Goal: Book appointment/travel/reservation

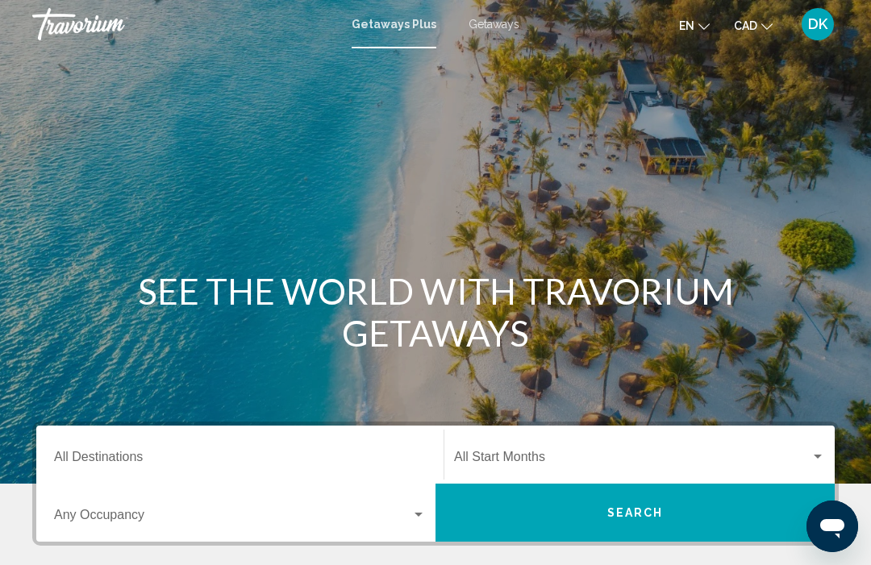
click at [505, 31] on span "Getaways" at bounding box center [494, 24] width 51 height 13
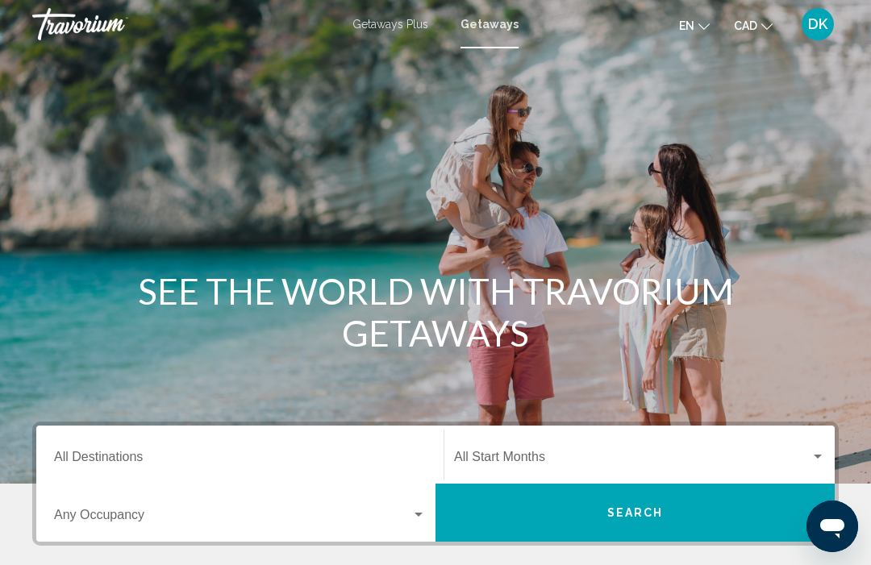
click at [124, 453] on input "Destination All Destinations" at bounding box center [240, 460] width 372 height 15
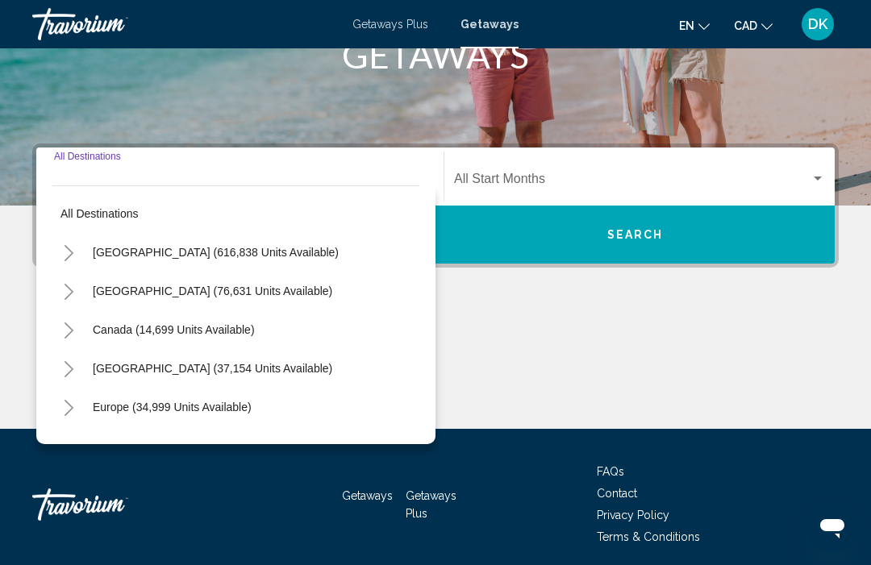
scroll to position [340, 0]
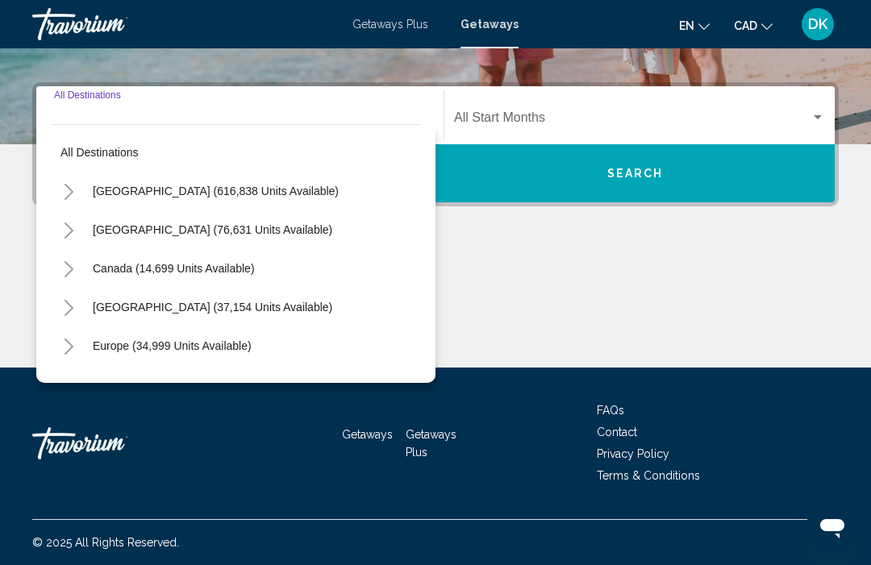
click at [78, 352] on button "Toggle Europe (34,999 units available)" at bounding box center [68, 346] width 32 height 32
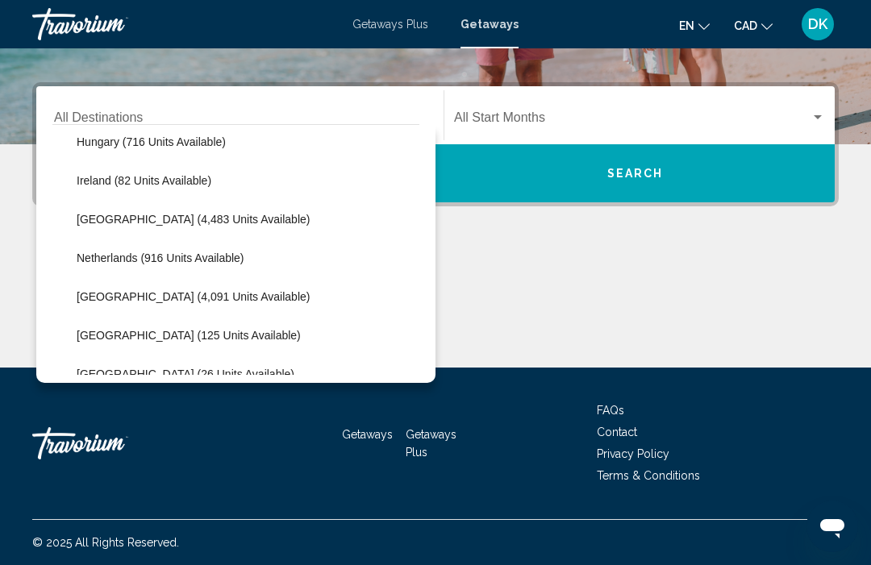
scroll to position [591, 0]
click at [221, 305] on button "[GEOGRAPHIC_DATA] (4,091 units available)" at bounding box center [193, 296] width 249 height 37
type input "**********"
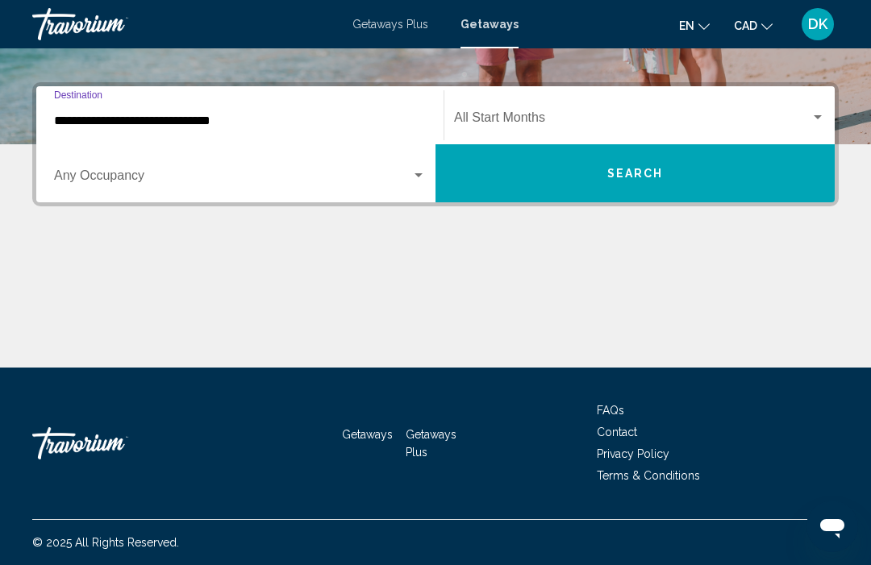
click at [122, 178] on span "Search widget" at bounding box center [232, 179] width 357 height 15
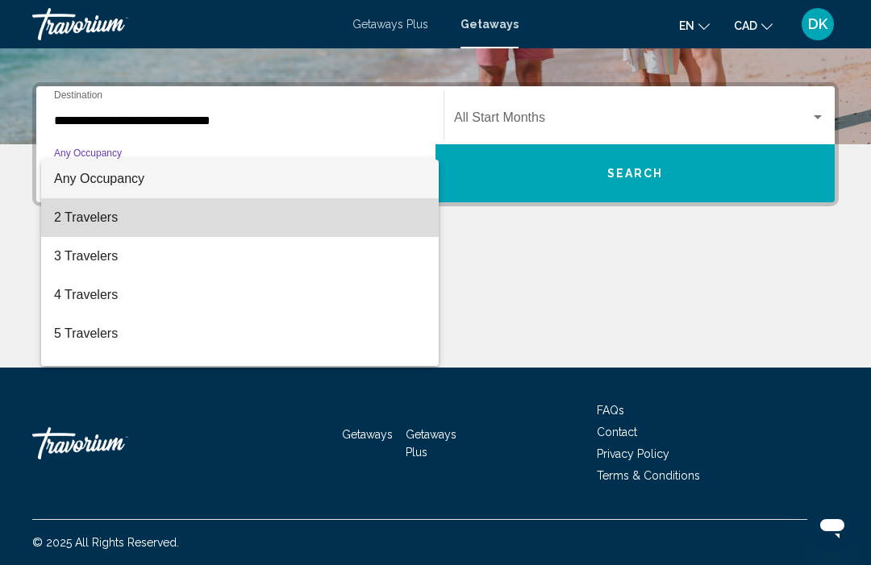
click at [107, 220] on span "2 Travelers" at bounding box center [240, 217] width 372 height 39
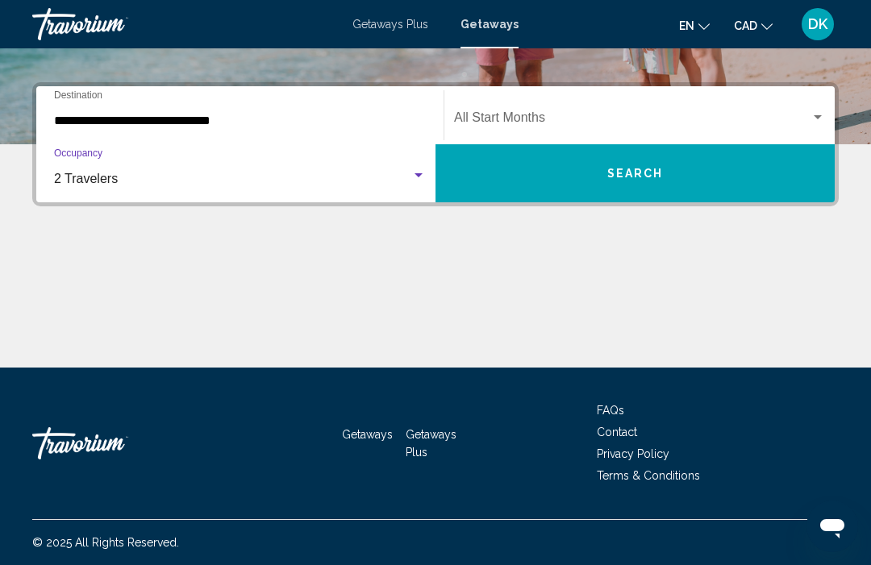
click at [807, 114] on span "Search widget" at bounding box center [632, 121] width 356 height 15
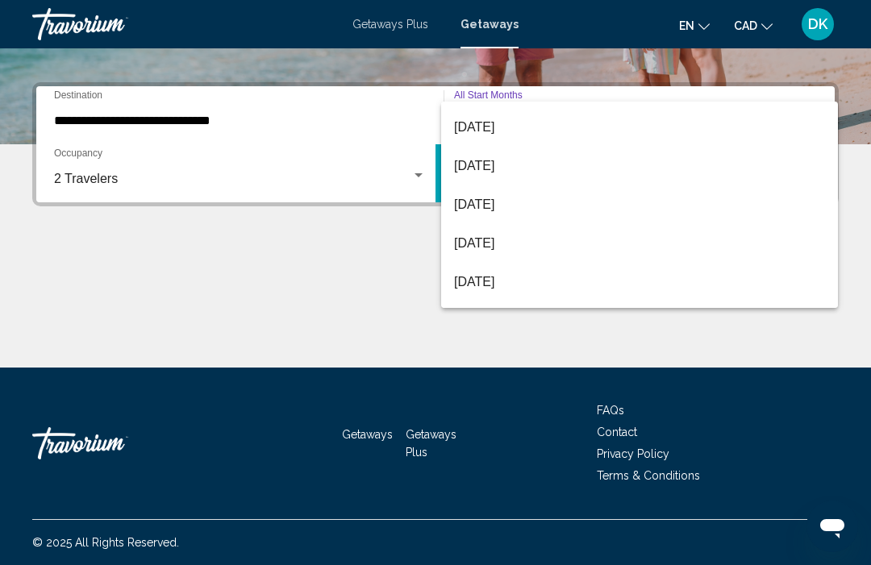
scroll to position [302, 0]
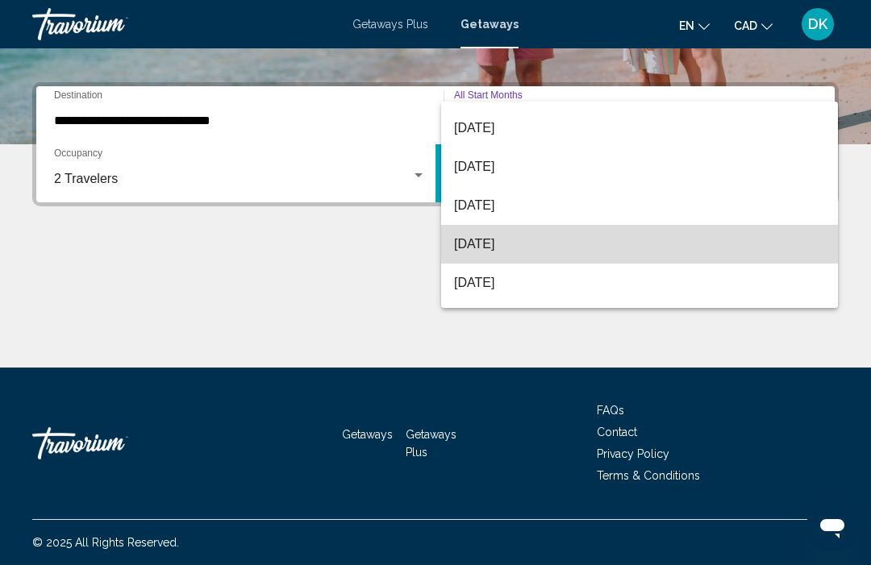
click at [501, 255] on span "[DATE]" at bounding box center [639, 244] width 371 height 39
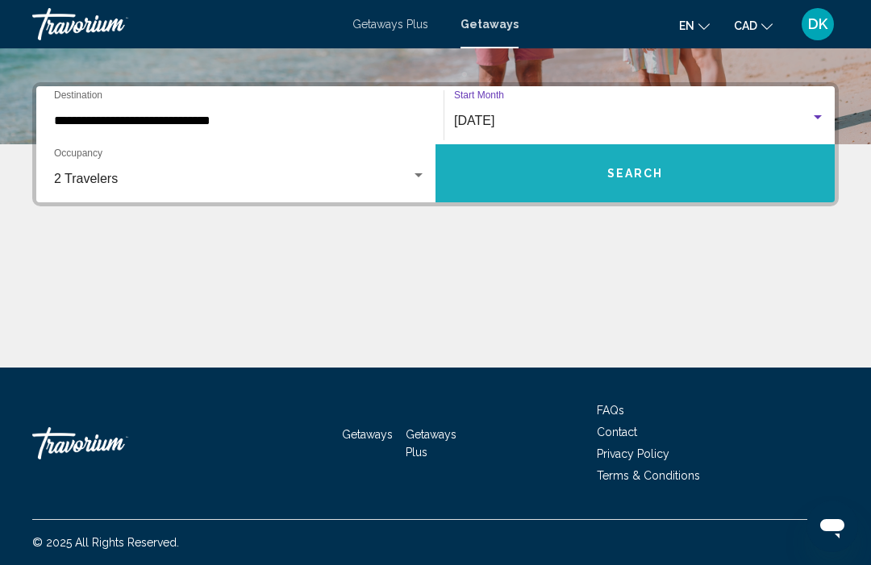
click at [658, 182] on button "Search" at bounding box center [635, 173] width 399 height 58
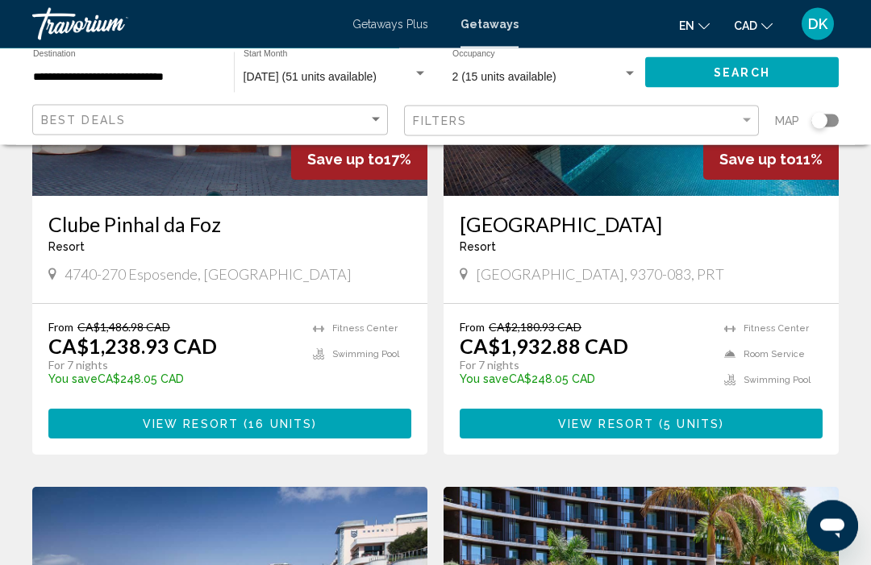
scroll to position [315, 0]
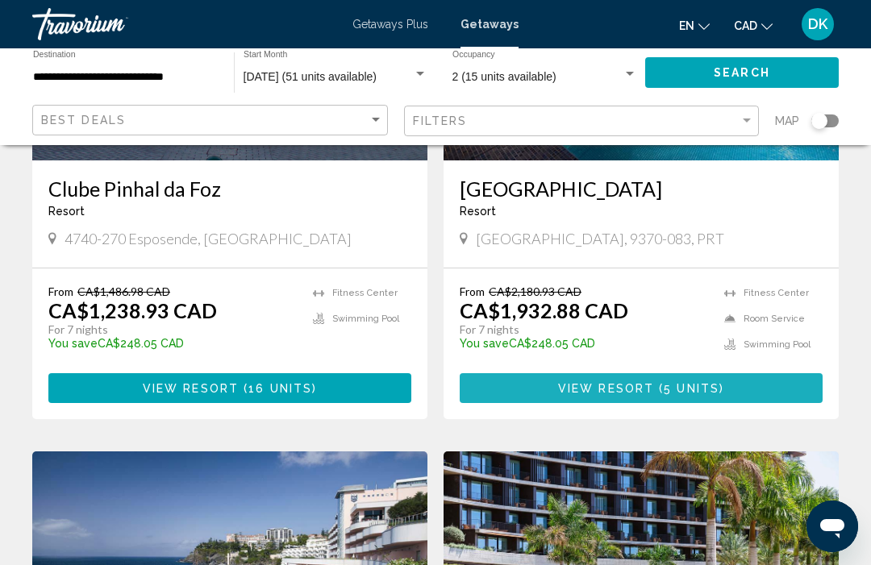
click at [672, 382] on span "5 units" at bounding box center [692, 388] width 56 height 13
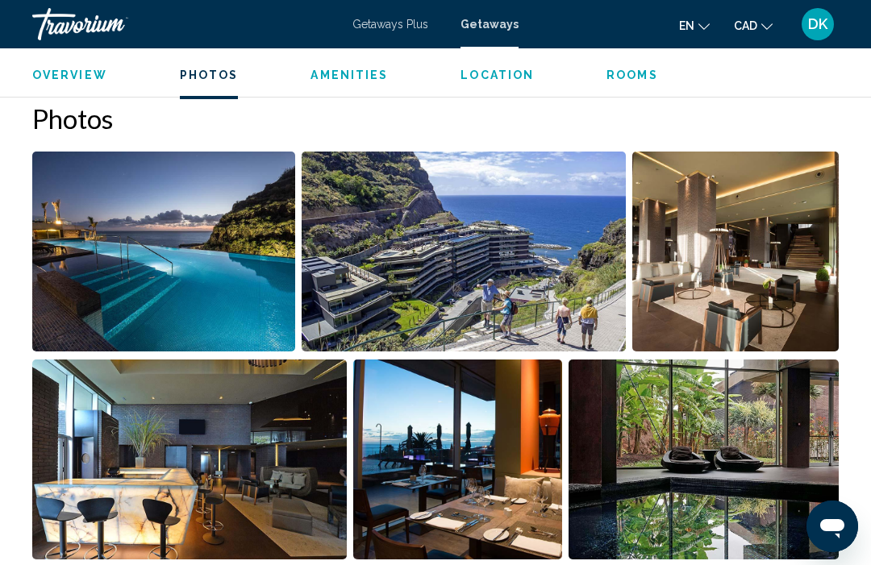
scroll to position [1050, 0]
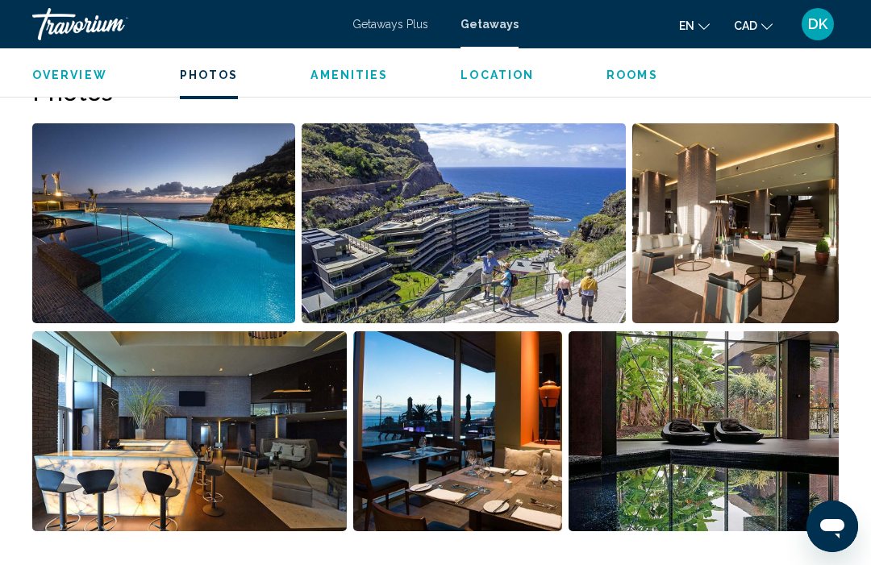
click at [788, 262] on img "Open full-screen image slider" at bounding box center [735, 223] width 206 height 200
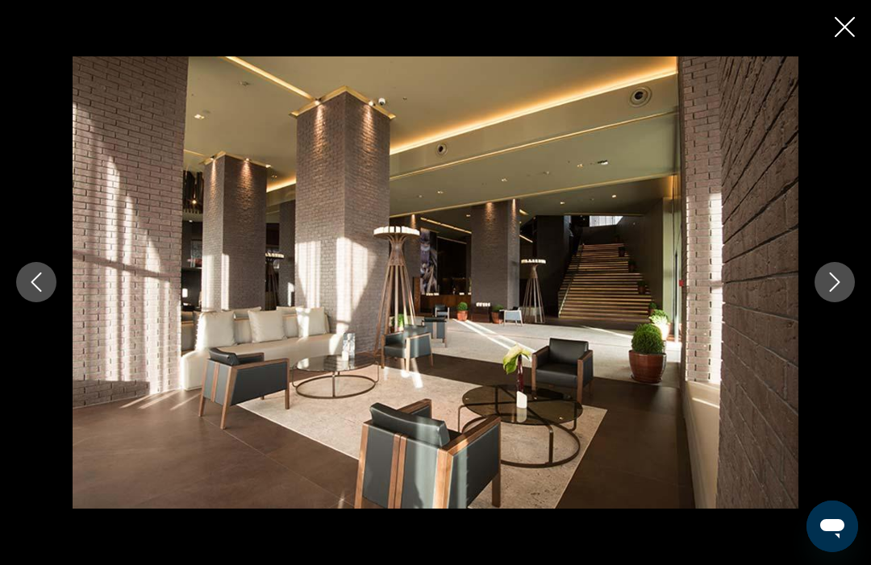
scroll to position [2473, 0]
click at [848, 33] on icon "Close slideshow" at bounding box center [845, 27] width 20 height 20
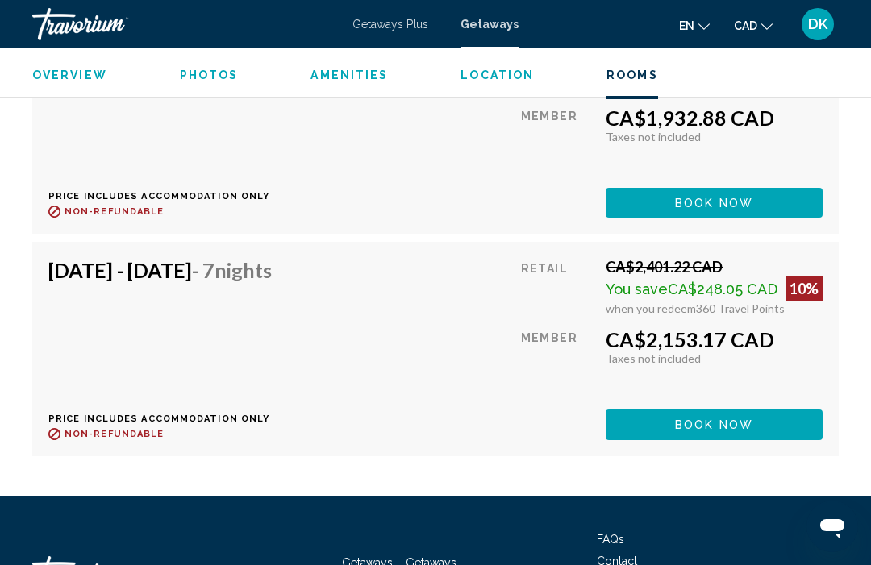
scroll to position [4017, 0]
